Goal: Task Accomplishment & Management: Manage account settings

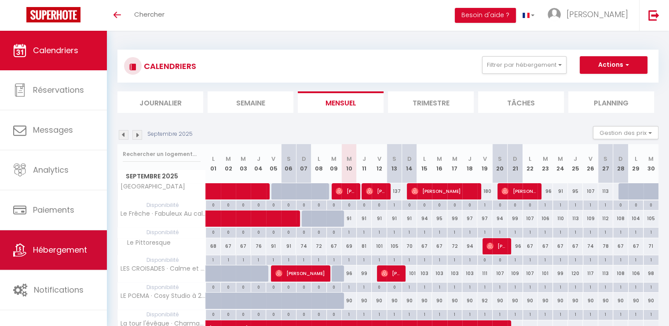
click at [62, 256] on link "Hébergement" at bounding box center [53, 251] width 107 height 40
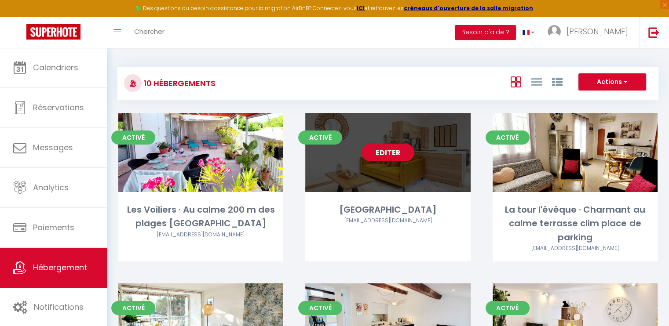
click at [323, 179] on div "Editer" at bounding box center [387, 152] width 165 height 79
select select "3"
select select "2"
select select "1"
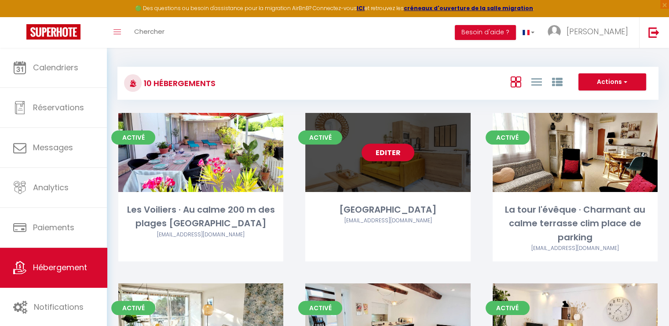
select select
select select "28"
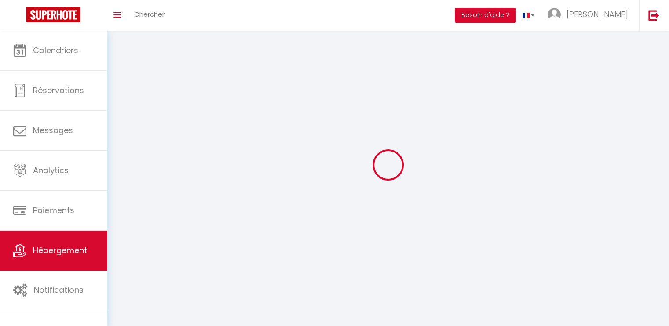
select select
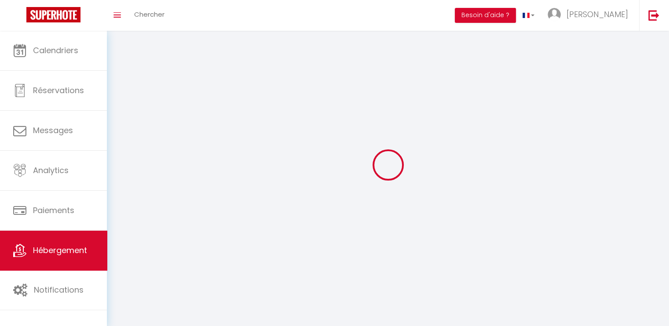
select select
checkbox input "false"
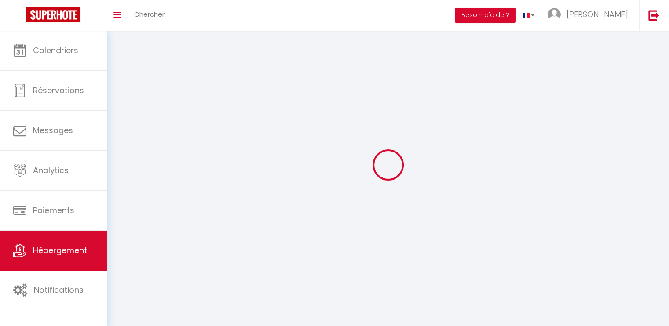
select select
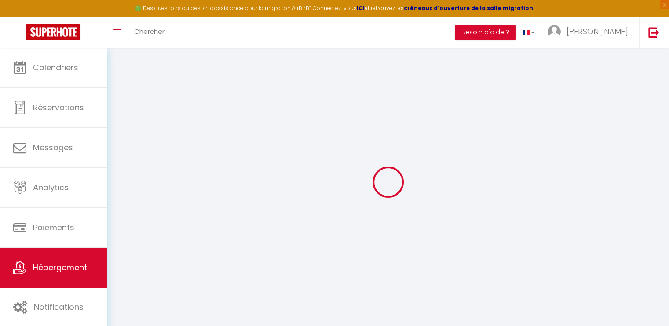
select select
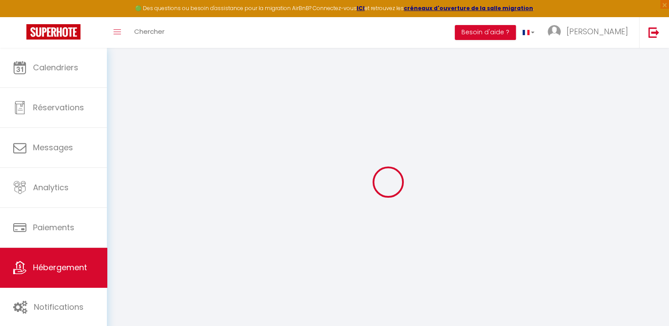
select select
checkbox input "false"
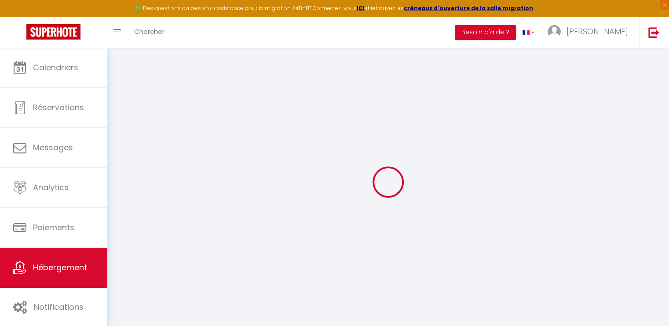
select select
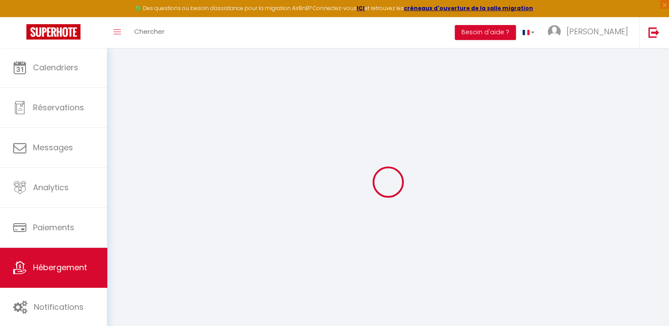
select select
checkbox input "false"
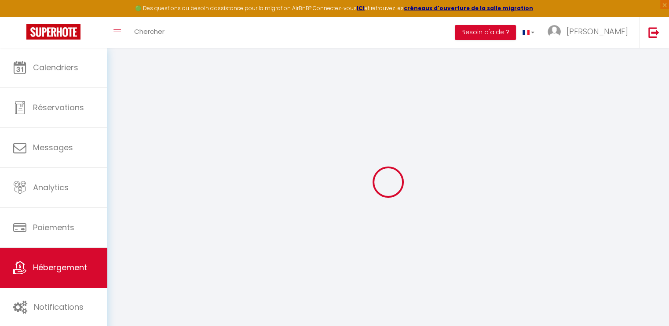
checkbox input "false"
select select
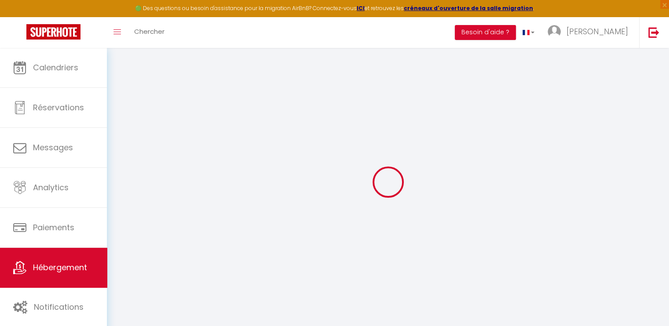
select select
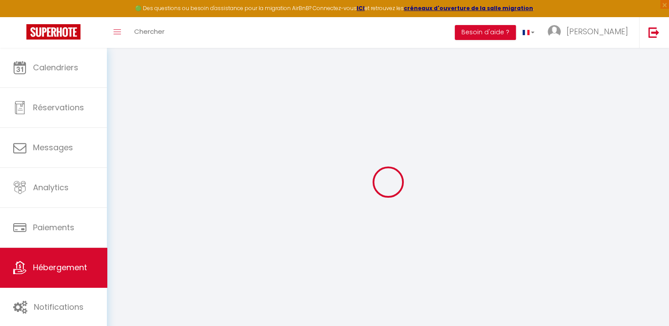
checkbox input "false"
select select
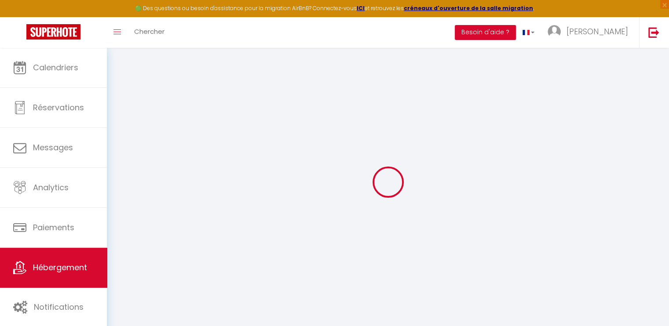
select select
type input "[GEOGRAPHIC_DATA]"
type input "[PERSON_NAME]"
select select "2"
type input "70"
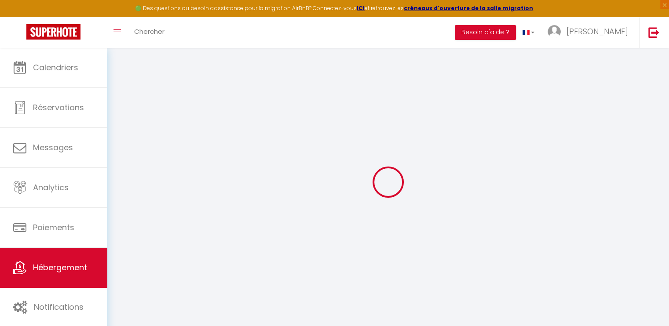
type input "72"
select select
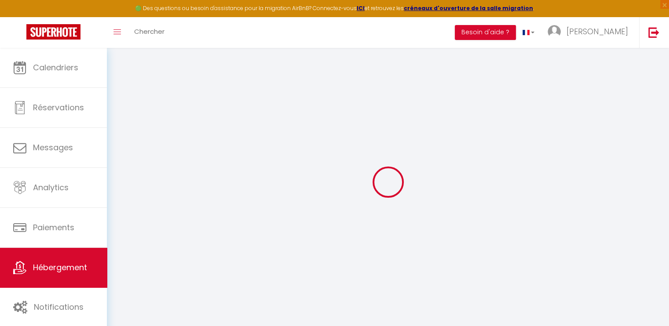
select select
type input "[STREET_ADDRESS]"
type input "30000"
type input "[GEOGRAPHIC_DATA]"
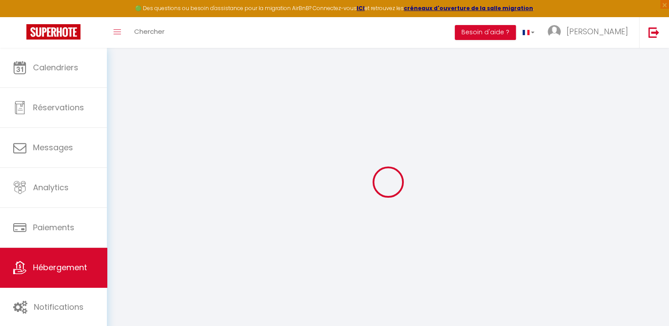
type input "[EMAIL_ADDRESS][DOMAIN_NAME]"
select select "7849"
checkbox input "false"
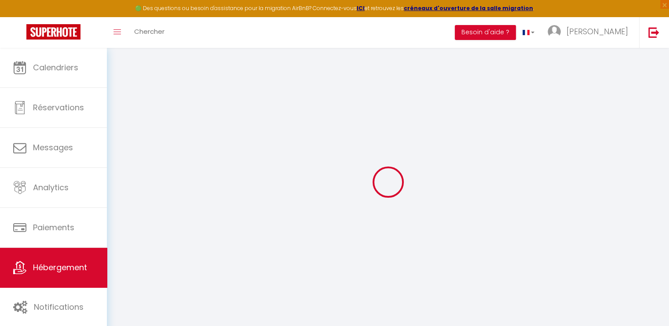
checkbox input "false"
type input "0"
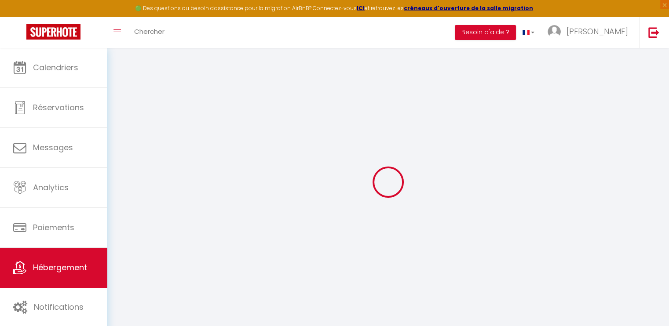
select select
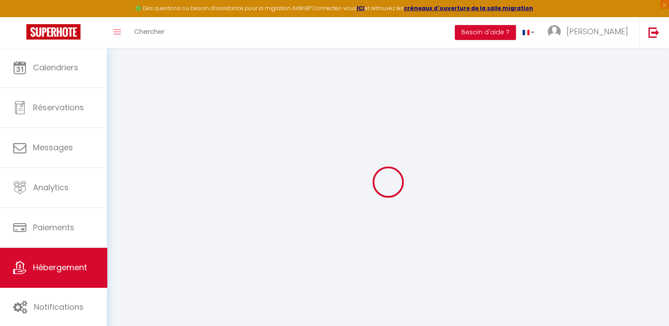
select select
checkbox input "false"
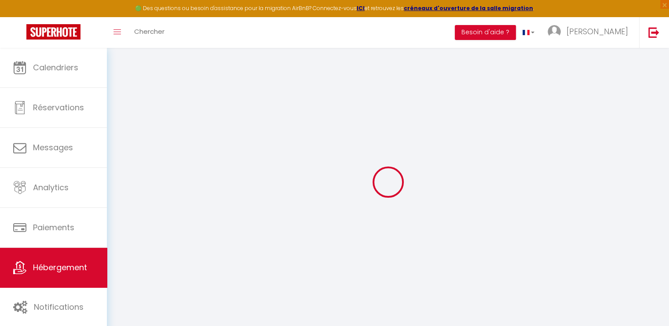
select select "44162"
select select
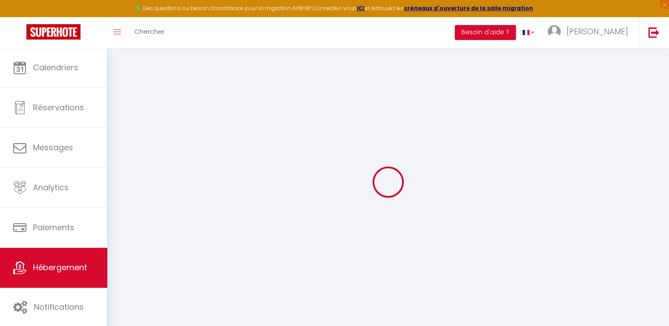
select select
checkbox input "false"
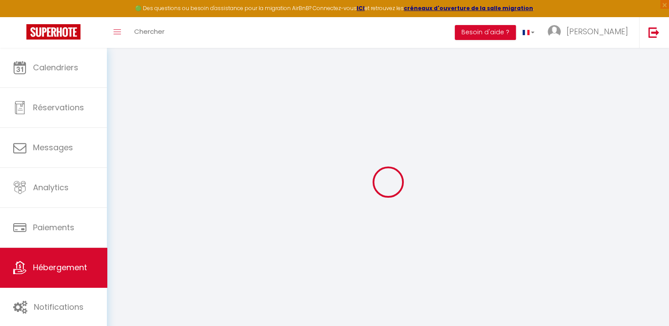
checkbox input "false"
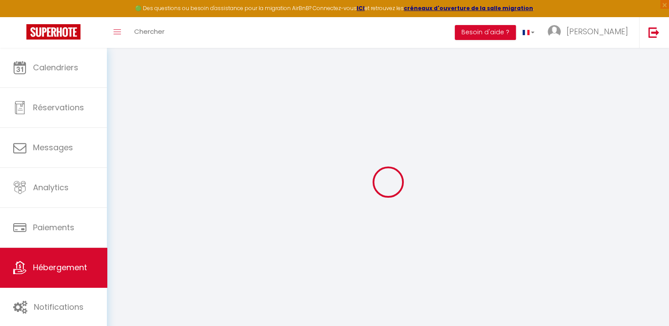
checkbox input "false"
select select "16:00"
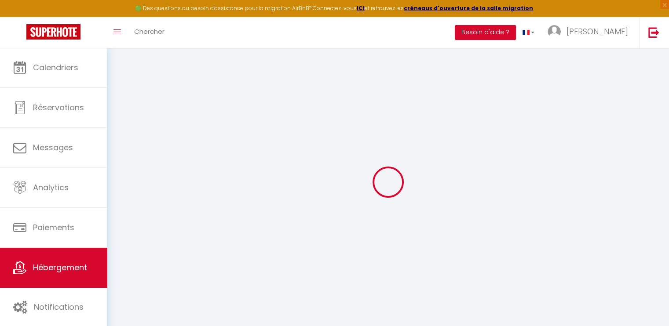
select select
select select "11:00"
select select "30"
select select "120"
select select "19:00"
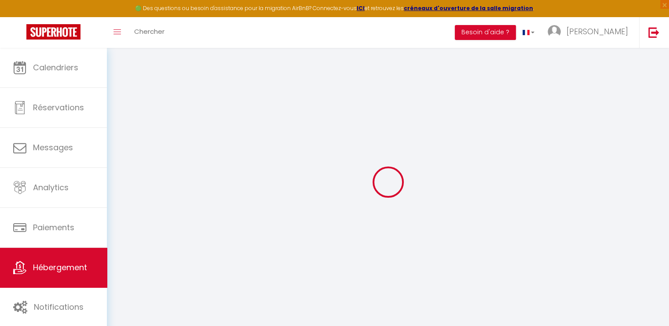
select select
checkbox input "false"
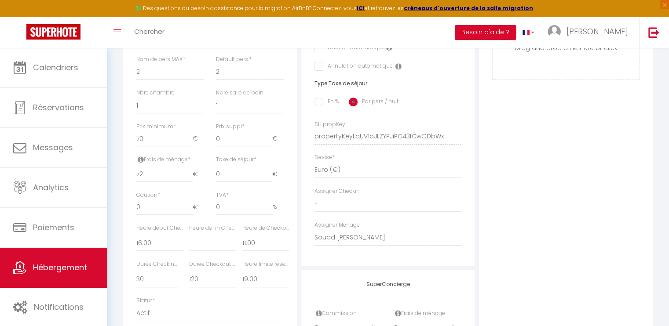
scroll to position [326, 0]
select select
checkbox input "false"
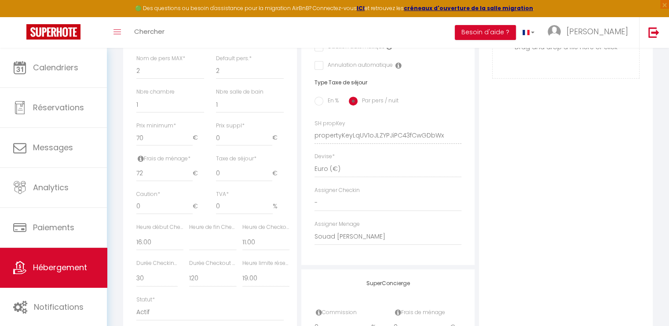
checkbox input "false"
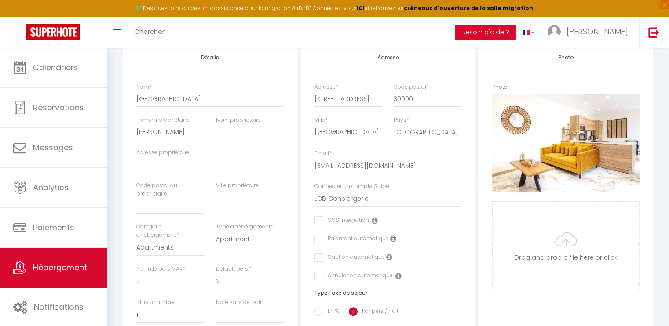
scroll to position [0, 0]
